Goal: Task Accomplishment & Management: Manage account settings

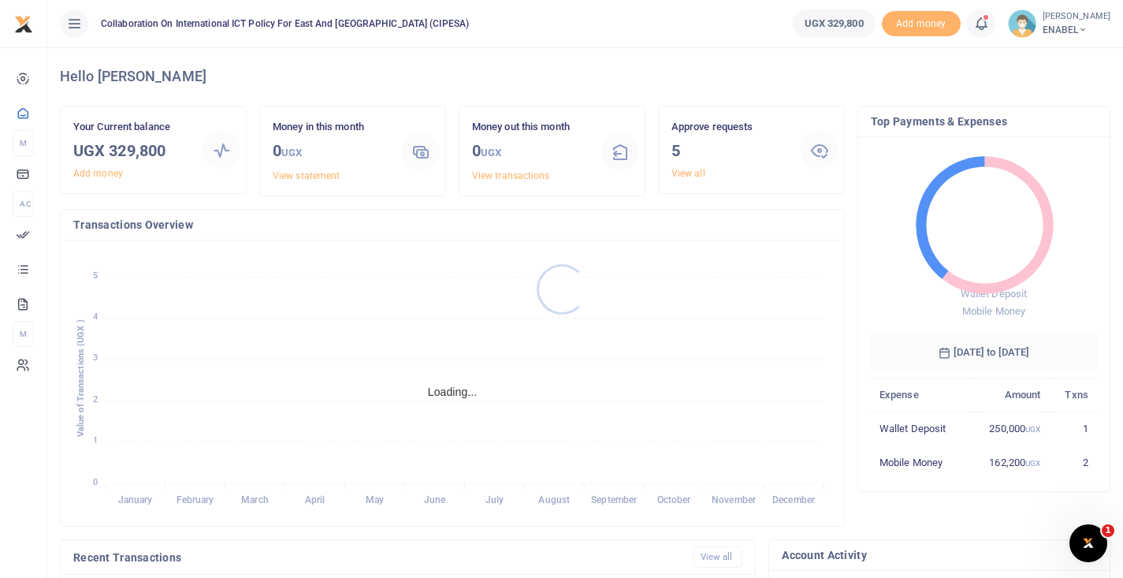
scroll to position [1, 1]
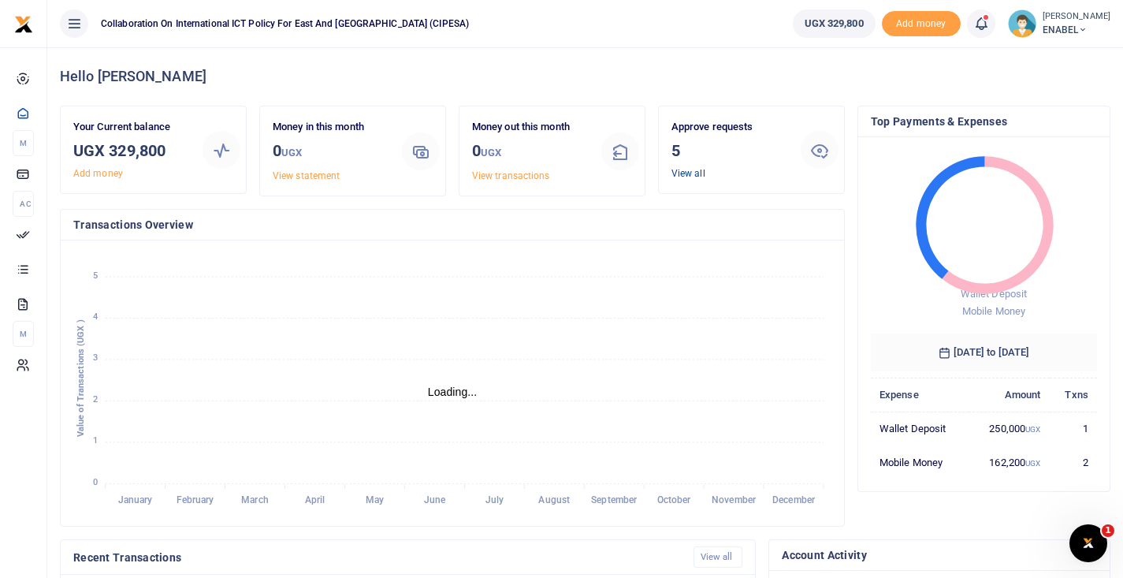
click at [678, 173] on link "View all" at bounding box center [688, 173] width 34 height 11
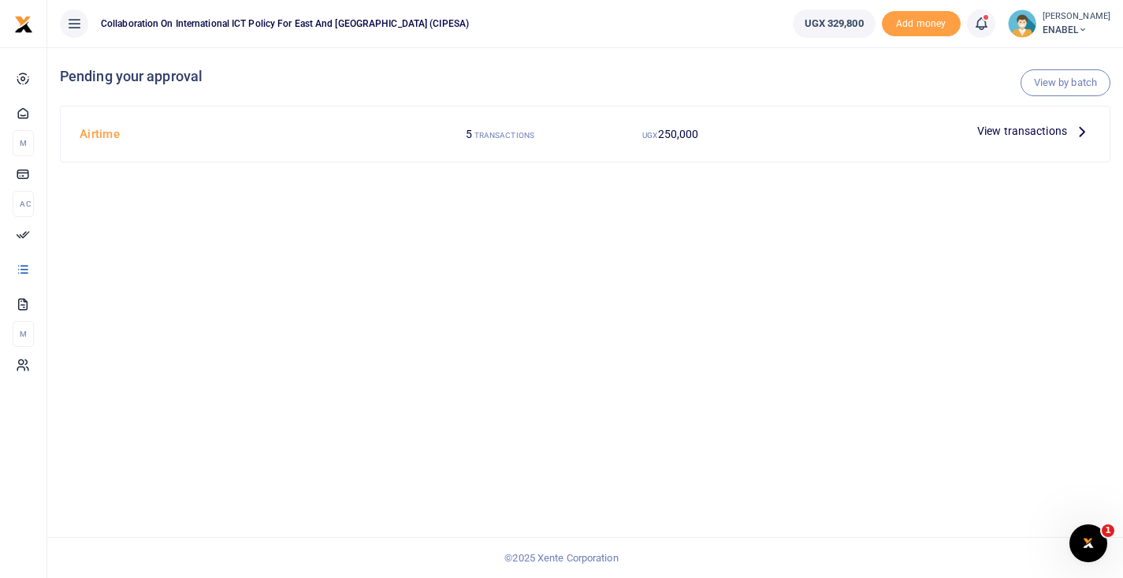
click at [1006, 134] on span "View transactions" at bounding box center [1022, 130] width 90 height 17
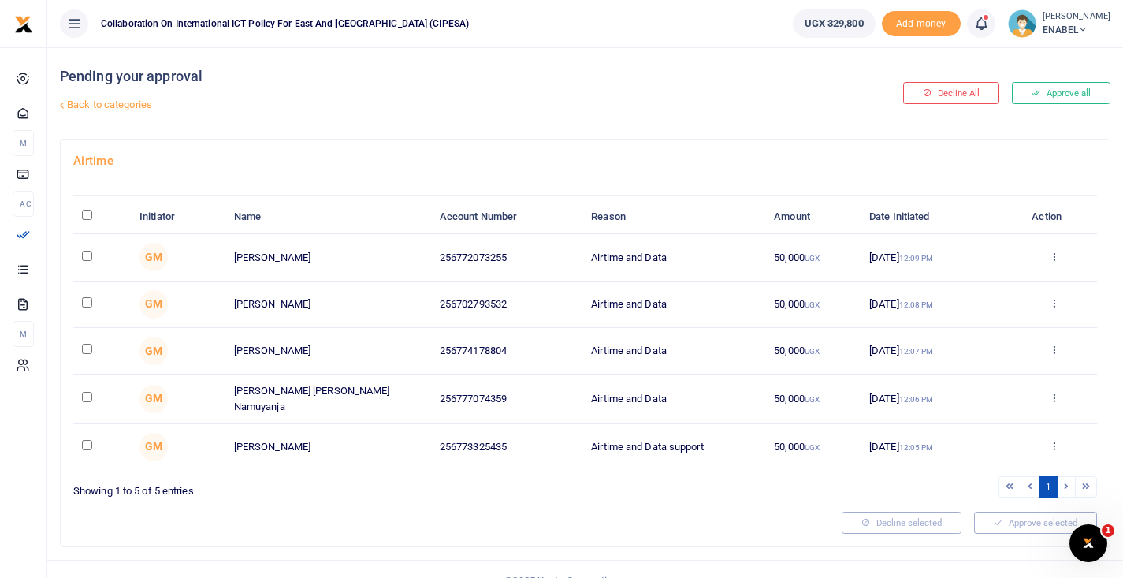
click at [82, 214] on input "\a \a : activate to sort column descending" at bounding box center [87, 215] width 10 height 10
checkbox input "true"
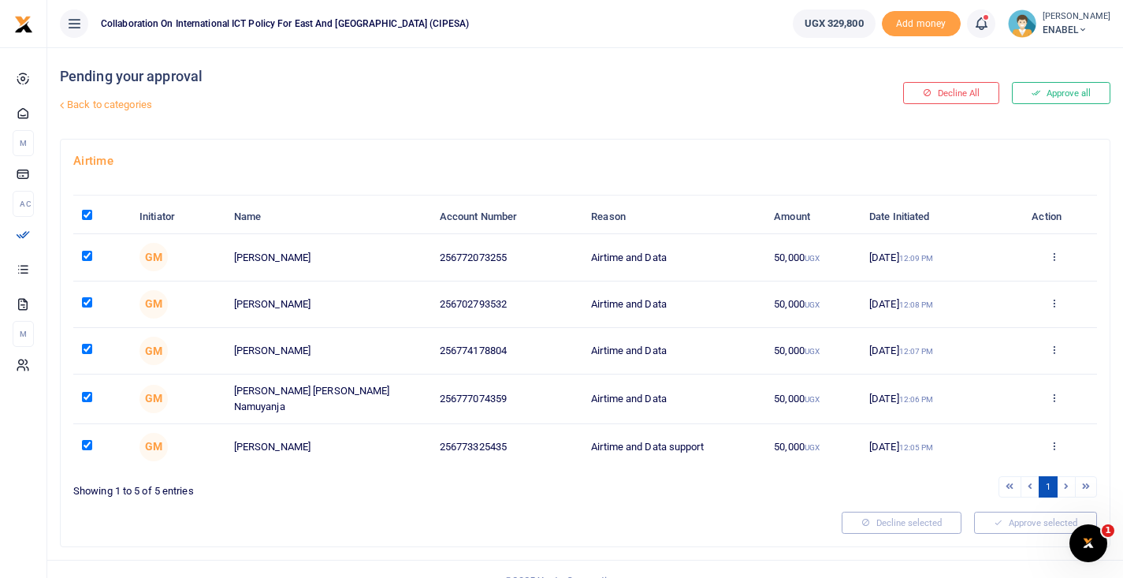
checkbox input "true"
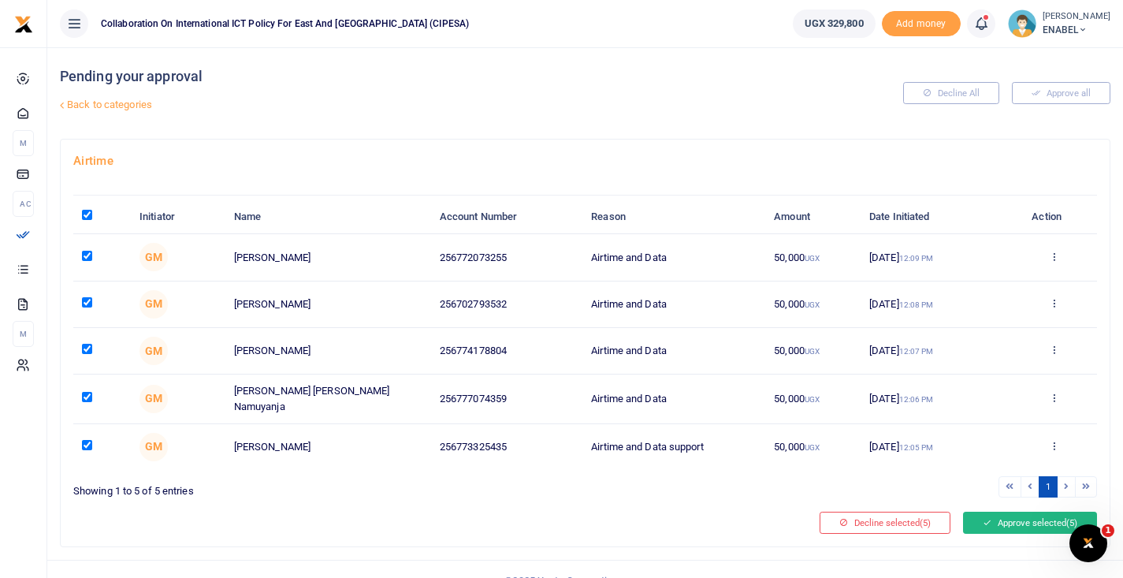
click at [990, 522] on button "Approve selected (5)" at bounding box center [1030, 522] width 134 height 22
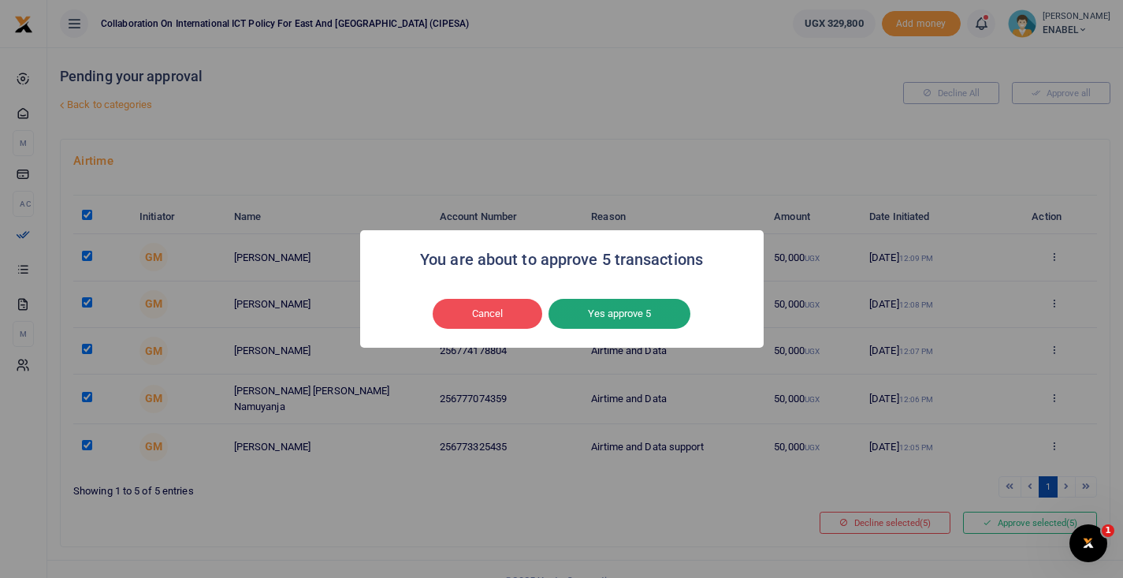
click at [596, 308] on button "Yes approve 5" at bounding box center [619, 314] width 142 height 30
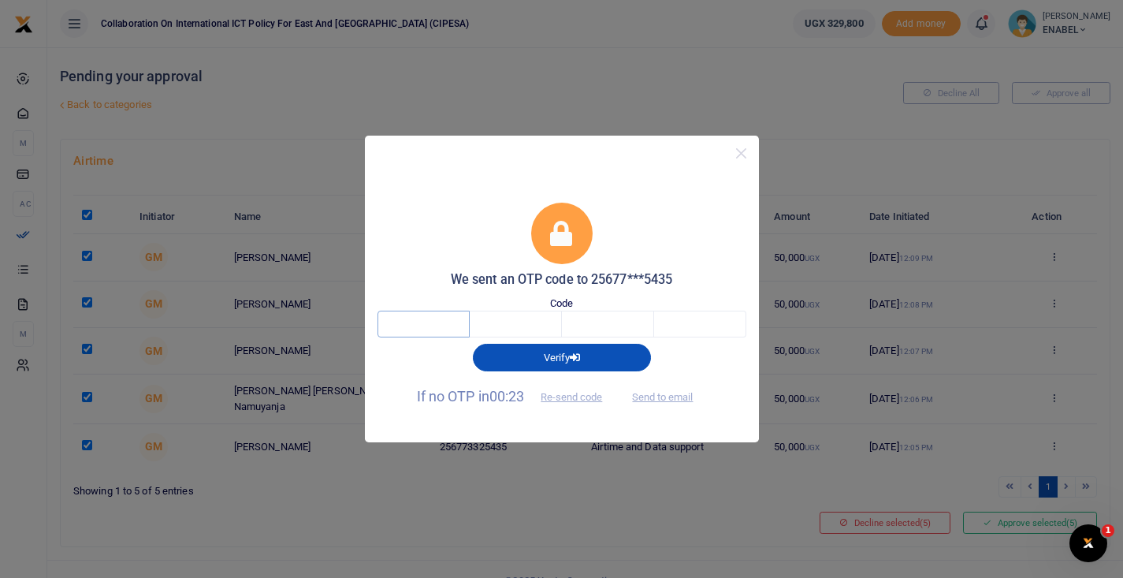
click at [422, 328] on input "text" at bounding box center [423, 323] width 92 height 27
type input "9"
type input "7"
